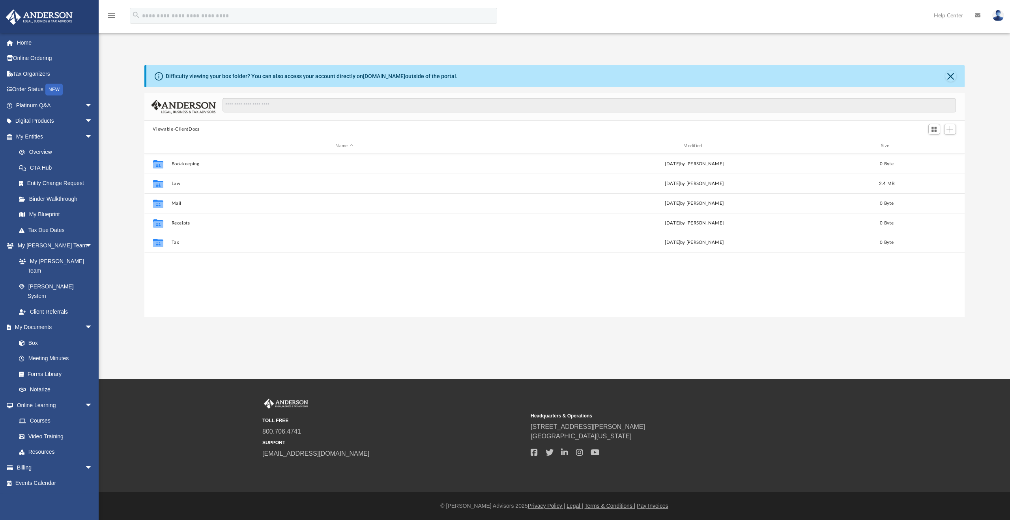
scroll to position [173, 814]
click at [47, 14] on img at bounding box center [39, 16] width 71 height 15
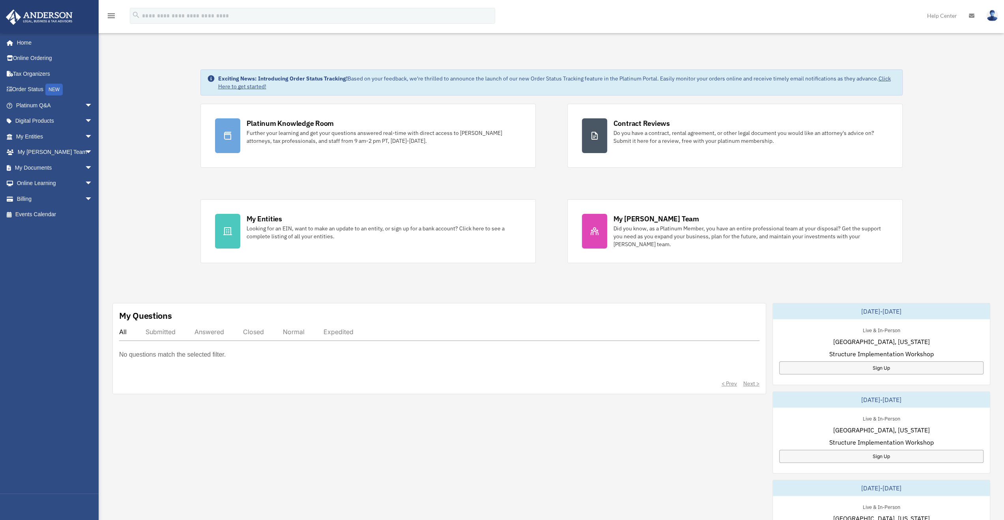
click at [569, 55] on div "Exciting News: Introducing Order Status Tracking! Based on your feedback, we're…" at bounding box center [551, 404] width 917 height 709
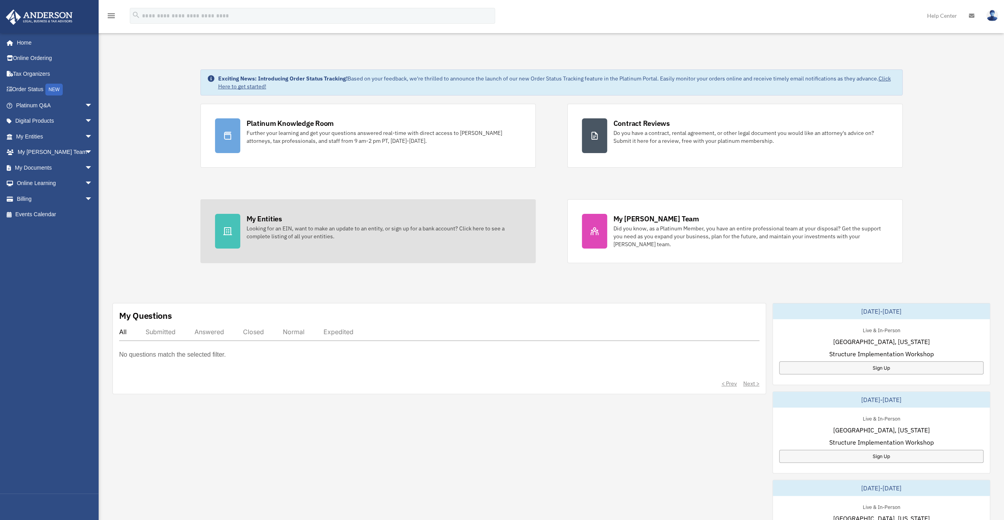
click at [224, 226] on icon at bounding box center [227, 230] width 9 height 9
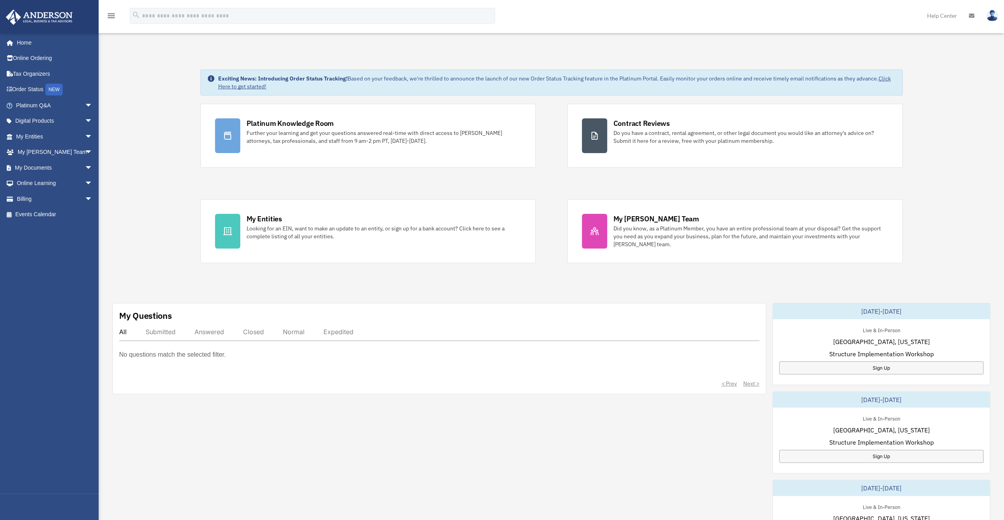
click at [143, 115] on div "Exciting News: Introducing Order Status Tracking! Based on your feedback, we're…" at bounding box center [551, 404] width 917 height 709
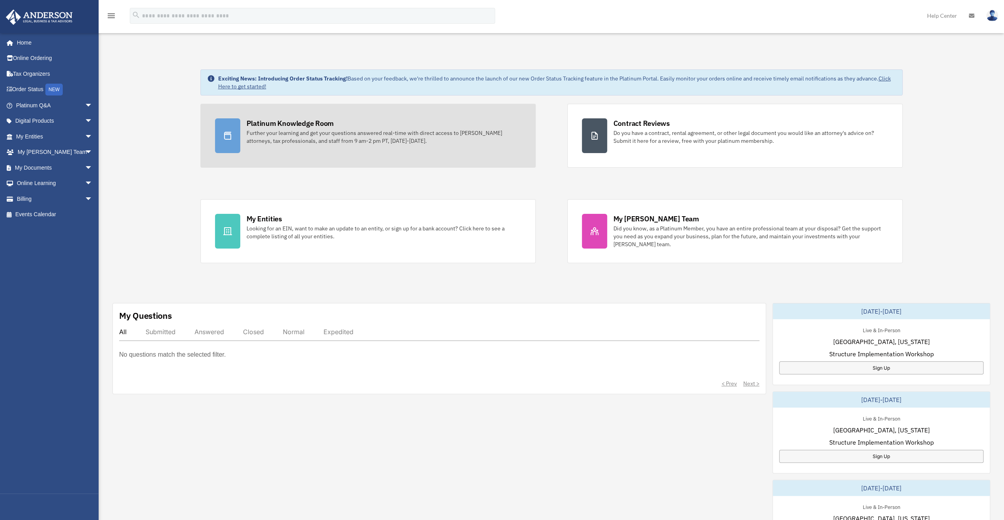
click at [235, 145] on div at bounding box center [227, 135] width 25 height 35
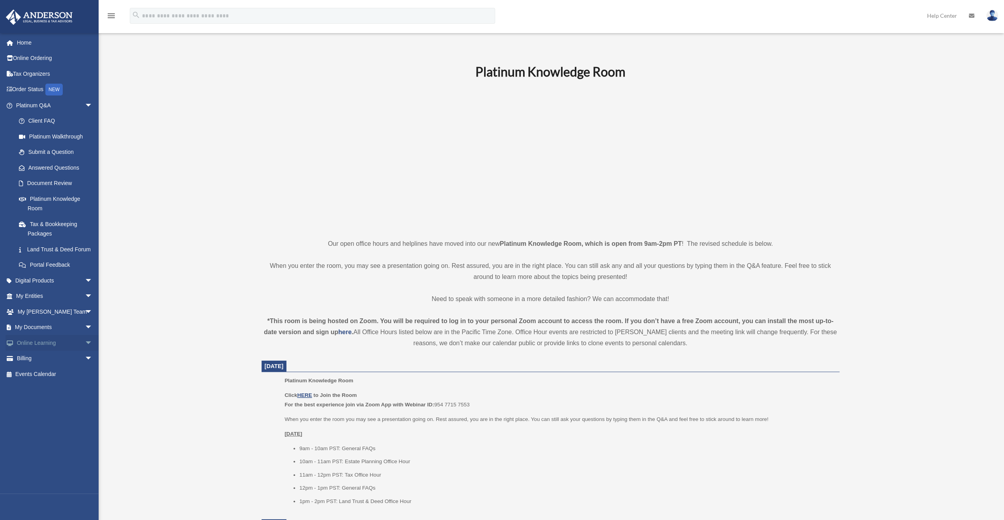
click at [36, 350] on link "Online Learning arrow_drop_down" at bounding box center [55, 343] width 99 height 16
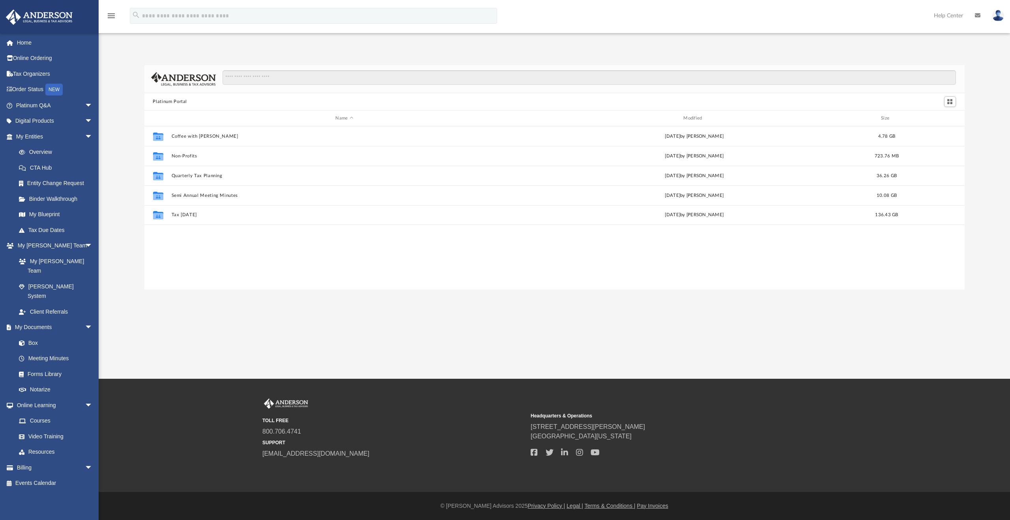
scroll to position [173, 814]
click at [44, 428] on link "Video Training" at bounding box center [58, 436] width 94 height 16
click at [56, 428] on link "Video Training" at bounding box center [58, 436] width 94 height 16
click at [45, 413] on link "Courses" at bounding box center [58, 421] width 94 height 16
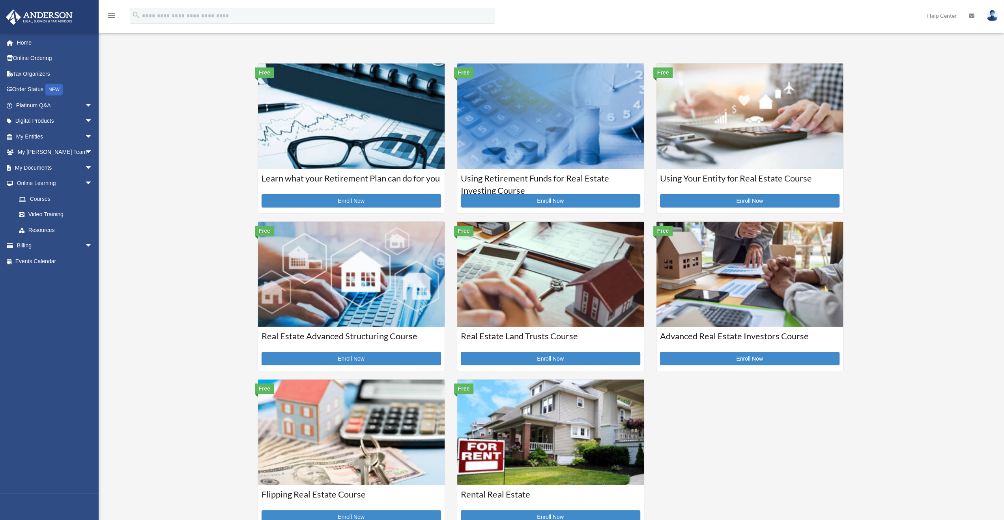
click at [168, 149] on div "Courses orangecrush1979@hotmail.com Sign Out orangecrush1979@hotmail.com Home O…" at bounding box center [502, 293] width 1004 height 507
click at [65, 116] on link "Digital Products arrow_drop_down" at bounding box center [55, 121] width 99 height 16
click at [85, 117] on span "arrow_drop_down" at bounding box center [93, 121] width 16 height 16
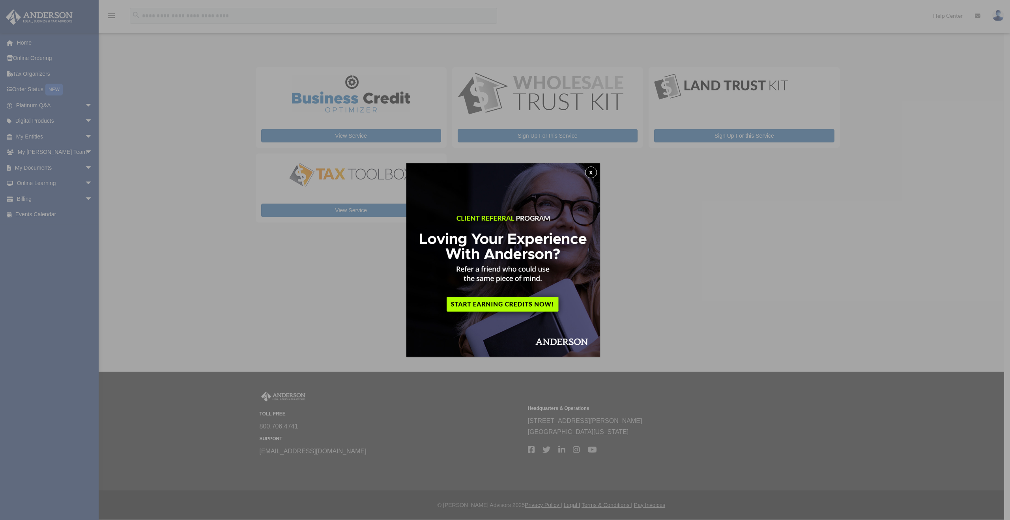
click at [595, 172] on button "x" at bounding box center [591, 172] width 12 height 12
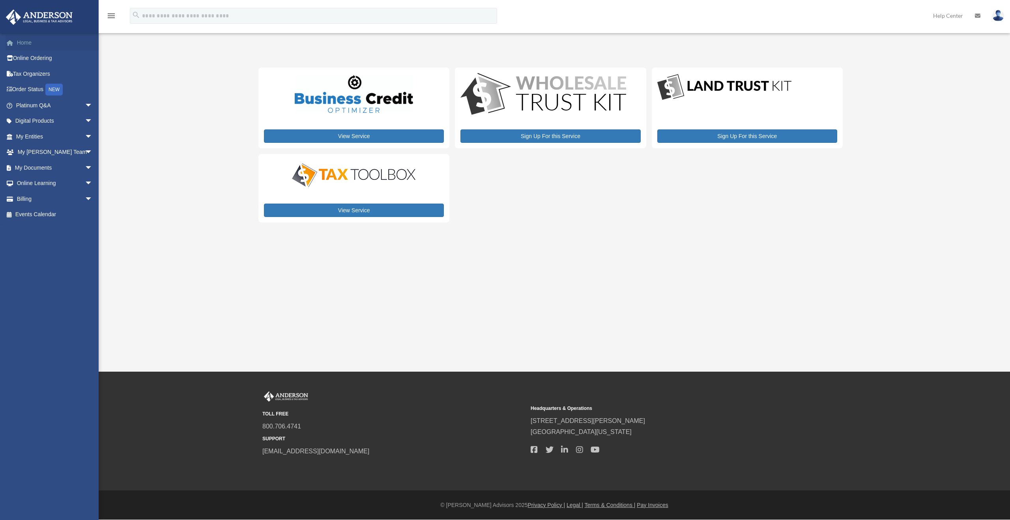
click at [21, 37] on link "Home" at bounding box center [55, 43] width 99 height 16
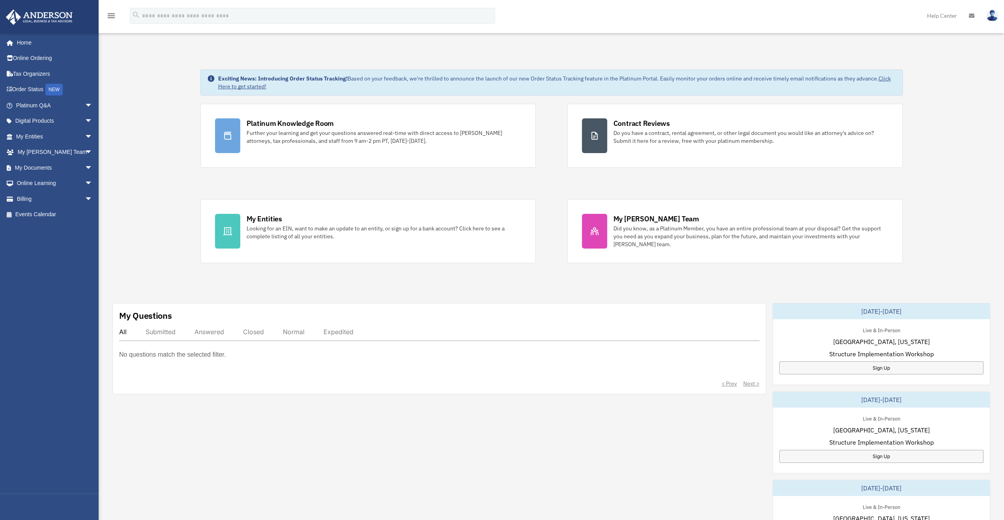
click at [144, 119] on div "Exciting News: Introducing Order Status Tracking! Based on your feedback, we're…" at bounding box center [551, 404] width 917 height 709
click at [118, 102] on div "Exciting News: Introducing Order Status Tracking! Based on your feedback, we're…" at bounding box center [551, 404] width 917 height 709
click at [112, 13] on icon "menu" at bounding box center [111, 15] width 9 height 9
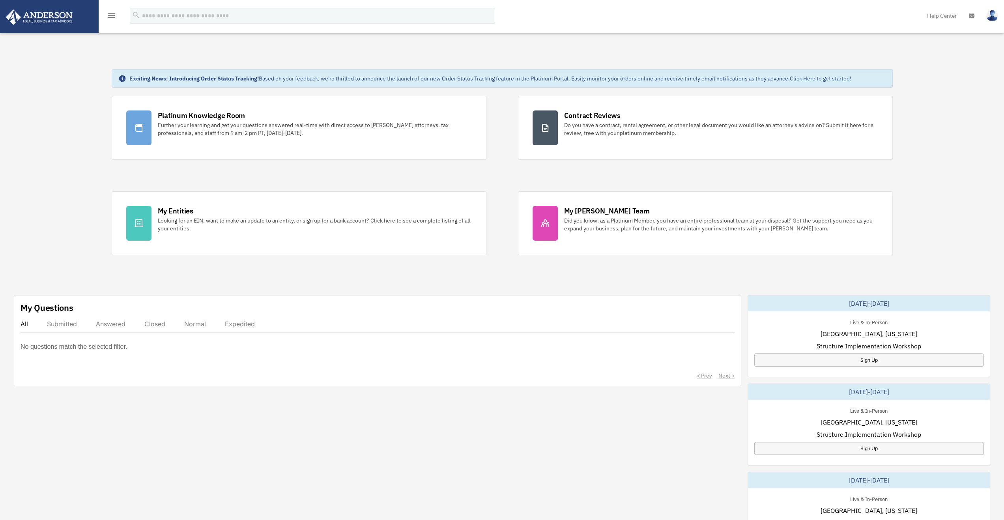
click at [112, 13] on icon "menu" at bounding box center [111, 15] width 9 height 9
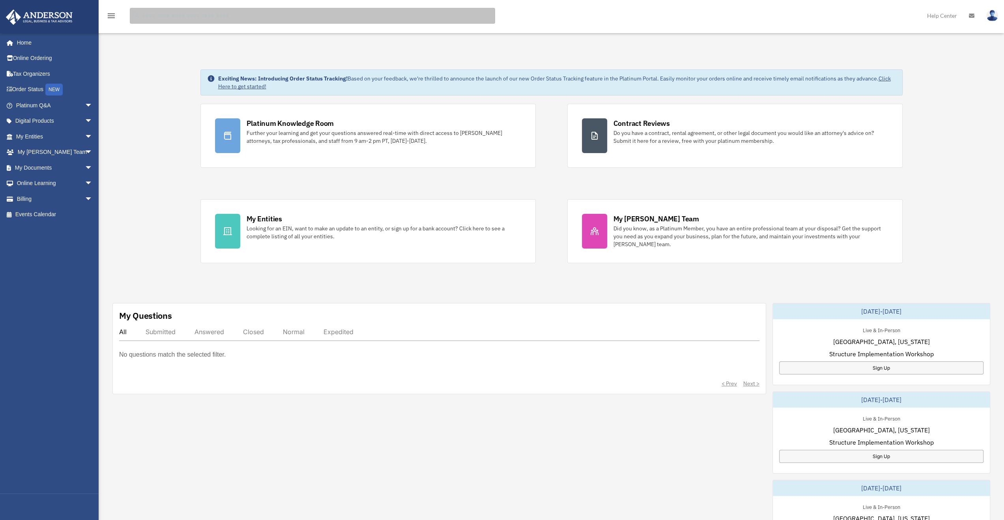
click at [176, 17] on input "search" at bounding box center [312, 16] width 365 height 16
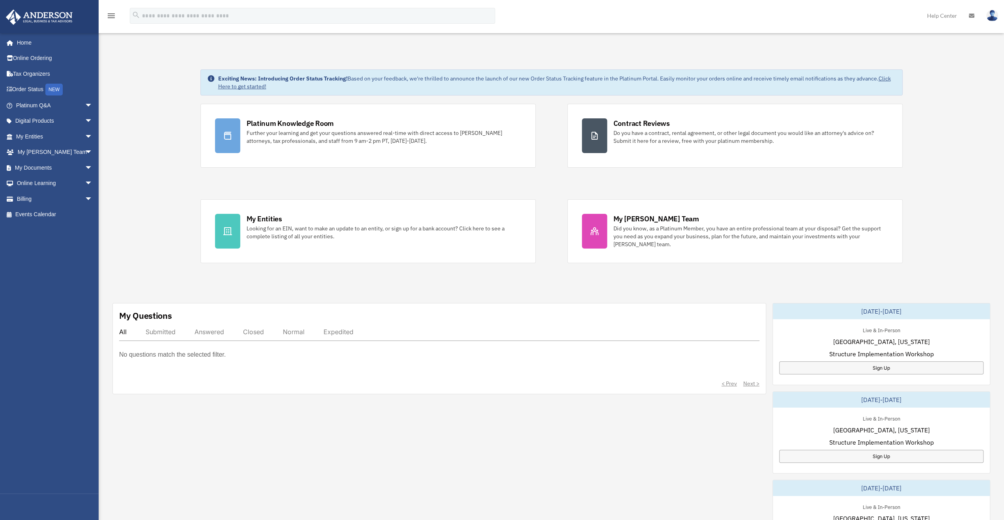
click at [134, 124] on div "Exciting News: Introducing Order Status Tracking! Based on your feedback, we're…" at bounding box center [551, 404] width 917 height 709
click at [48, 106] on link "Platinum Q&A arrow_drop_down" at bounding box center [55, 105] width 99 height 16
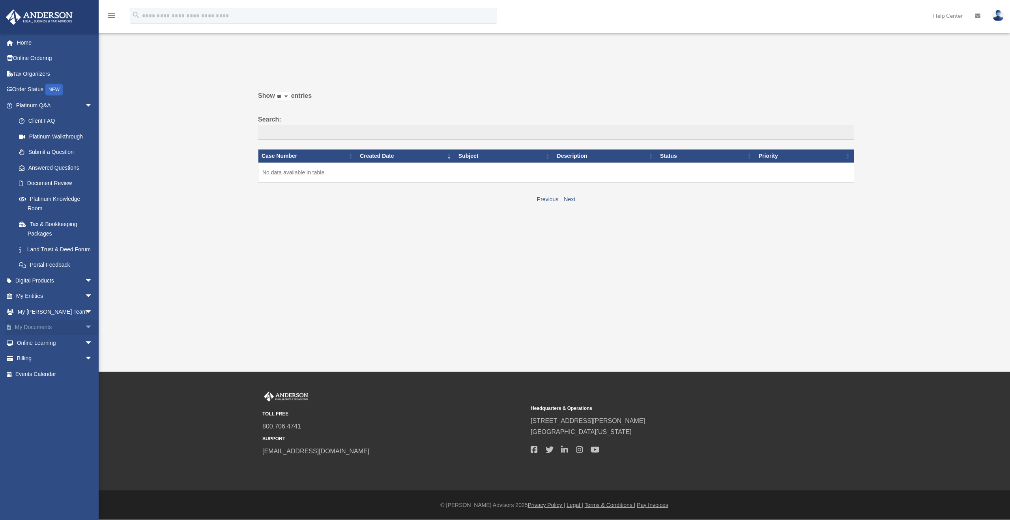
click at [53, 335] on link "My Documents arrow_drop_down" at bounding box center [55, 328] width 99 height 16
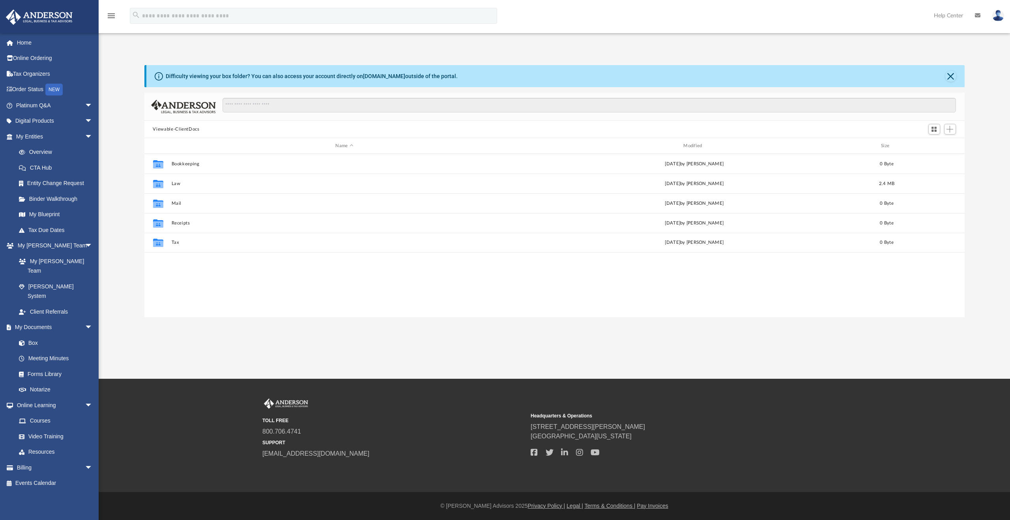
scroll to position [173, 814]
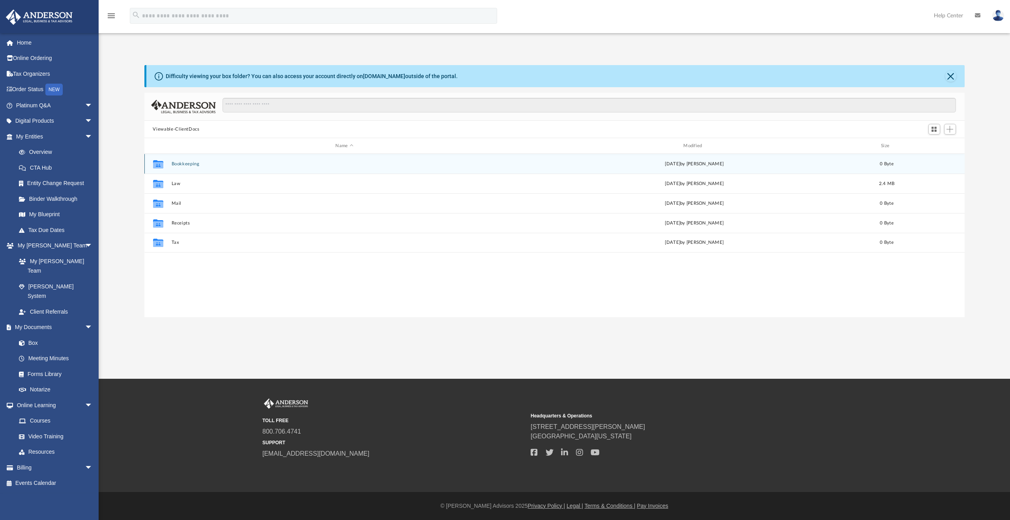
click at [174, 165] on button "Bookkeeping" at bounding box center [344, 163] width 346 height 5
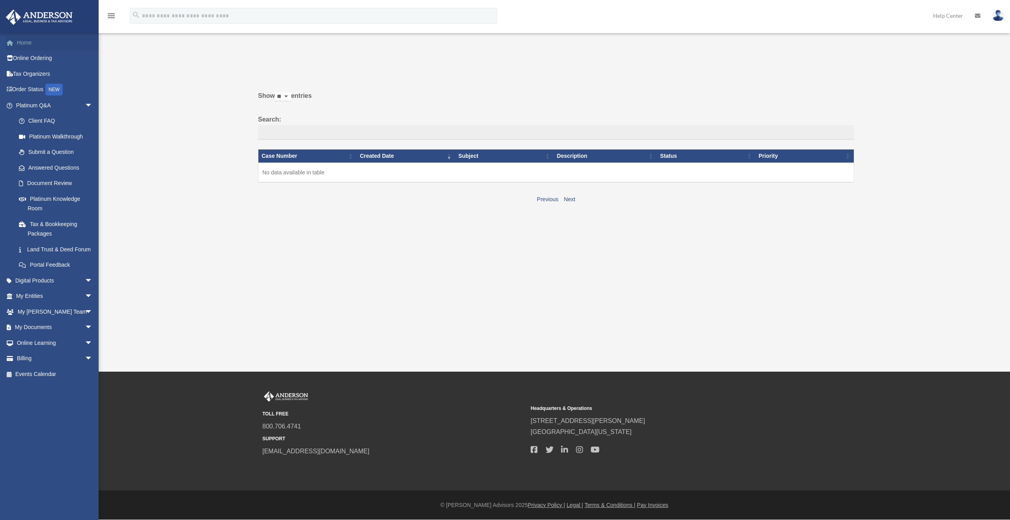
click at [15, 40] on span at bounding box center [14, 43] width 6 height 6
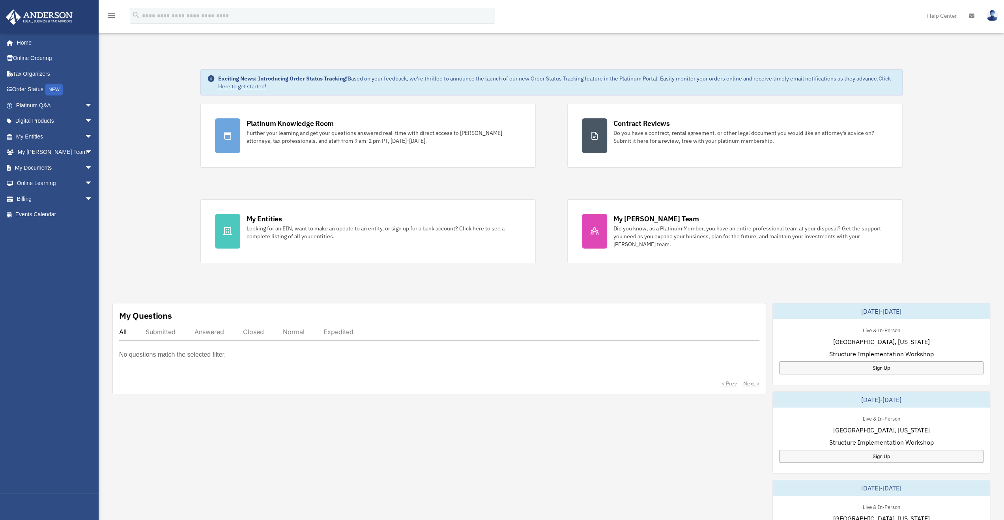
click at [151, 114] on div "Exciting News: Introducing Order Status Tracking! Based on your feedback, we're…" at bounding box center [551, 404] width 917 height 709
click at [39, 84] on link "Order Status NEW" at bounding box center [55, 90] width 99 height 16
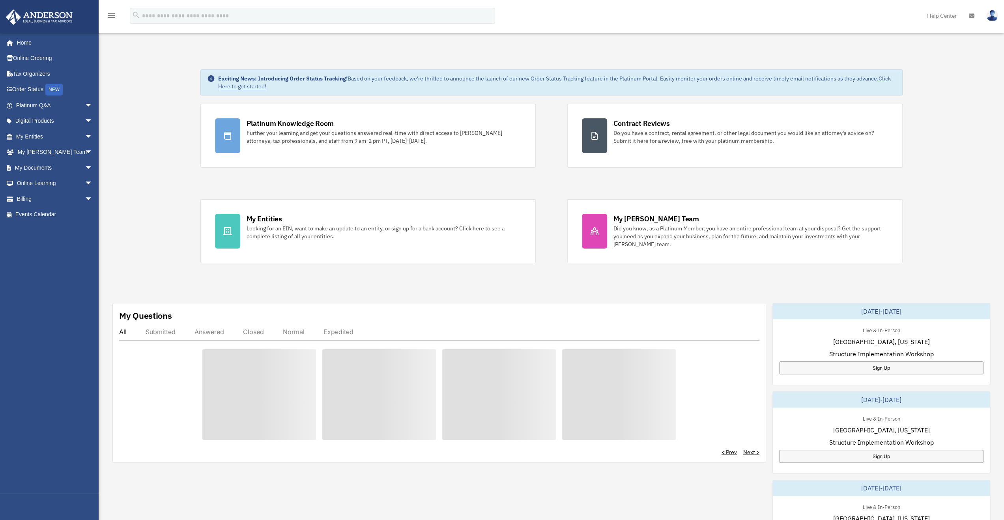
click at [154, 128] on div "Exciting News: Introducing Order Status Tracking! Based on your feedback, we're…" at bounding box center [551, 404] width 917 height 709
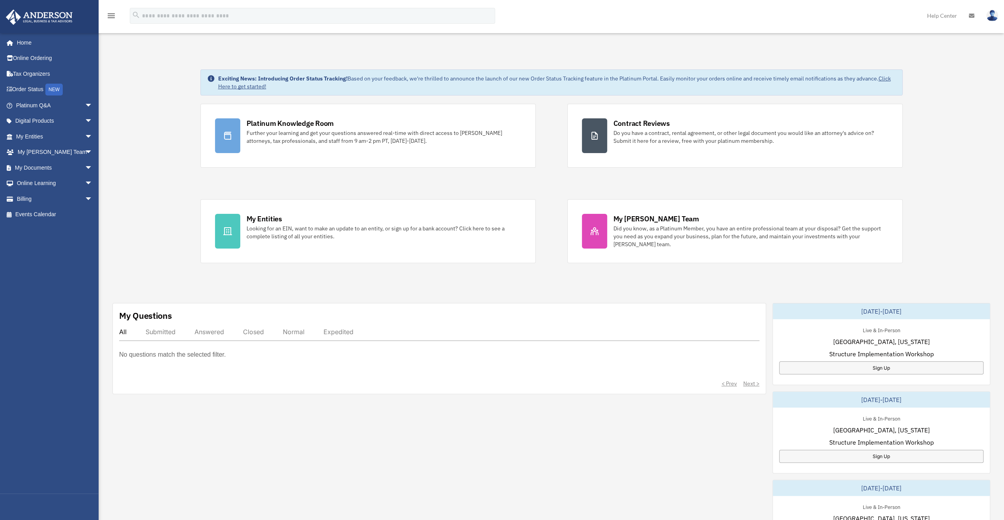
click at [163, 116] on div "Exciting News: Introducing Order Status Tracking! Based on your feedback, we're…" at bounding box center [551, 404] width 917 height 709
click at [43, 213] on link "Events Calendar" at bounding box center [55, 215] width 99 height 16
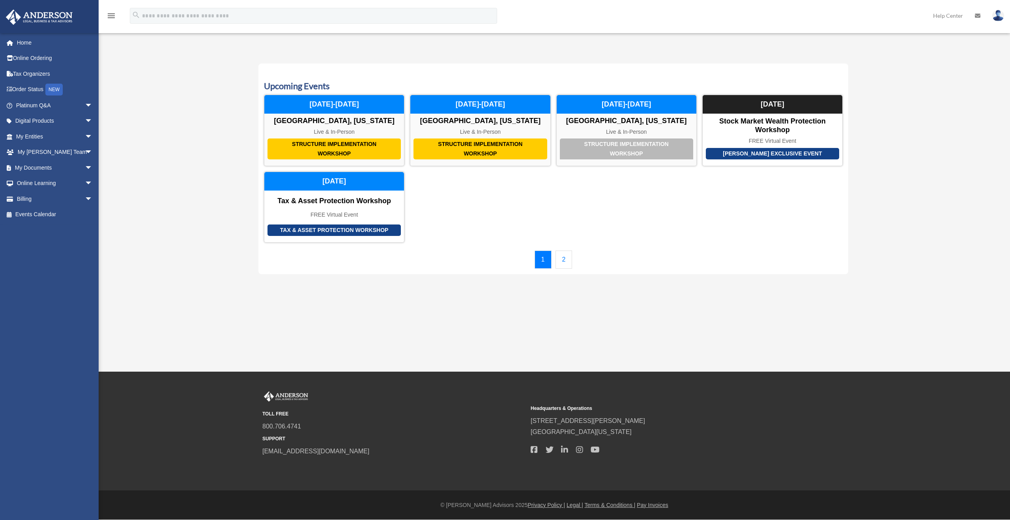
click at [956, 155] on div "Calendar [EMAIL_ADDRESS][DOMAIN_NAME] Sign Out [EMAIL_ADDRESS][DOMAIN_NAME] Hom…" at bounding box center [505, 161] width 1010 height 243
click at [907, 232] on div "Calendar [EMAIL_ADDRESS][DOMAIN_NAME] Sign Out [EMAIL_ADDRESS][DOMAIN_NAME] Hom…" at bounding box center [505, 161] width 1010 height 243
click at [30, 39] on link "Home" at bounding box center [55, 43] width 99 height 16
